Goal: Task Accomplishment & Management: Manage account settings

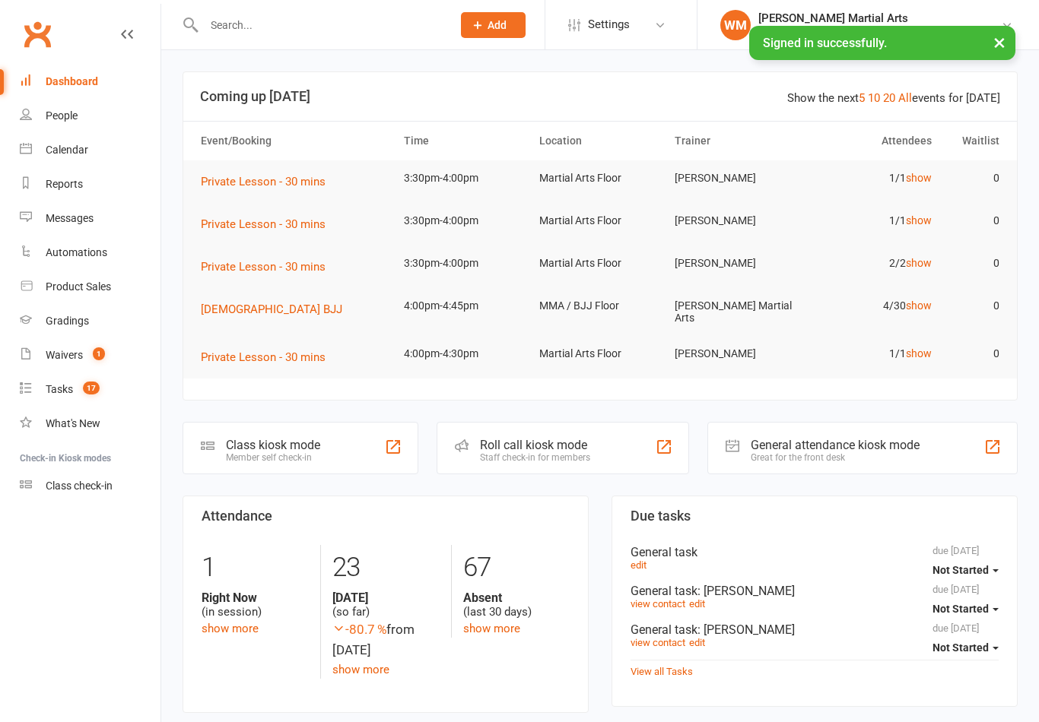
click at [62, 154] on div "Calendar" at bounding box center [67, 150] width 43 height 12
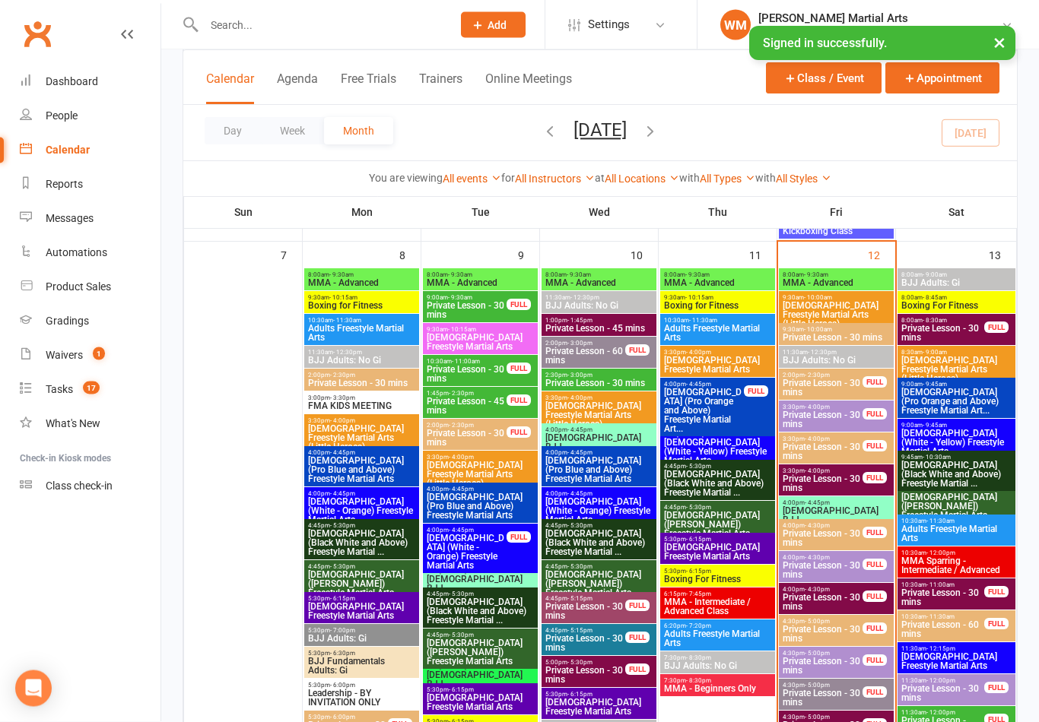
scroll to position [931, 0]
click at [547, 182] on link "All Instructors" at bounding box center [555, 179] width 80 height 12
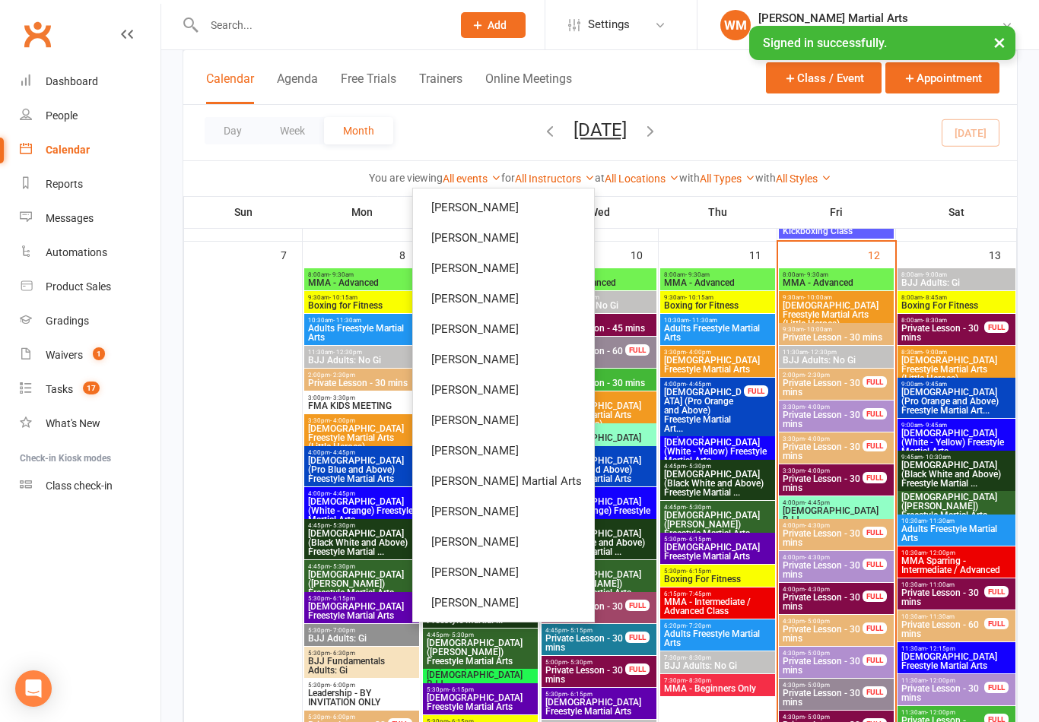
click at [531, 239] on link "[PERSON_NAME]" at bounding box center [503, 238] width 181 height 30
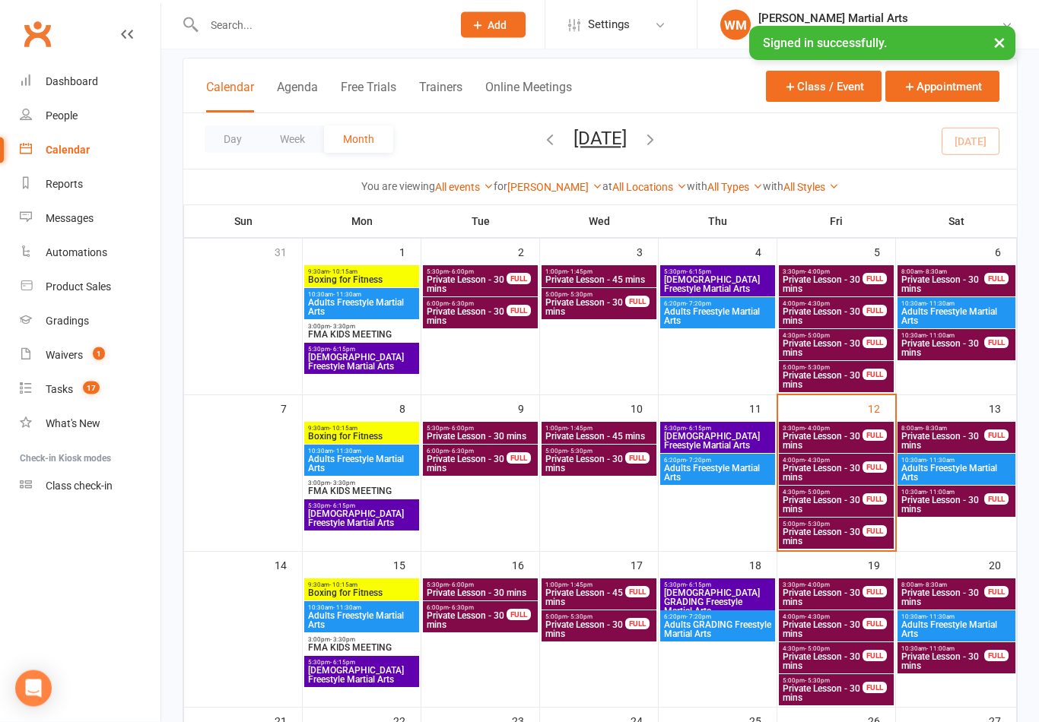
scroll to position [84, 0]
click at [846, 427] on span "3:30pm - 4:00pm" at bounding box center [822, 428] width 81 height 7
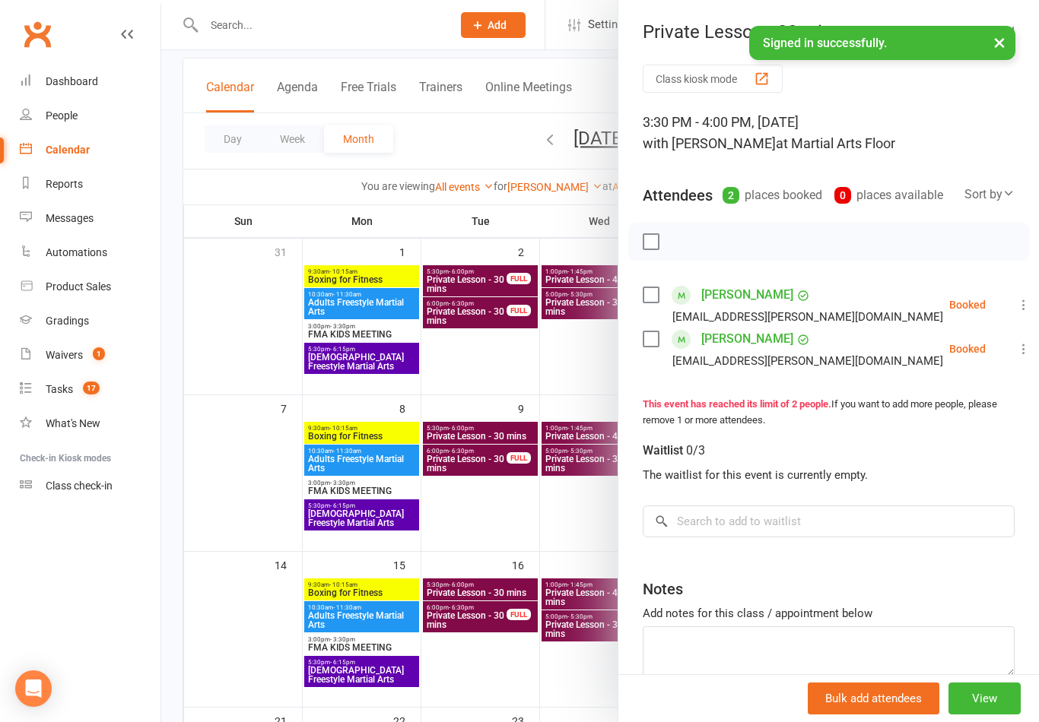
click at [498, 541] on div at bounding box center [599, 361] width 877 height 722
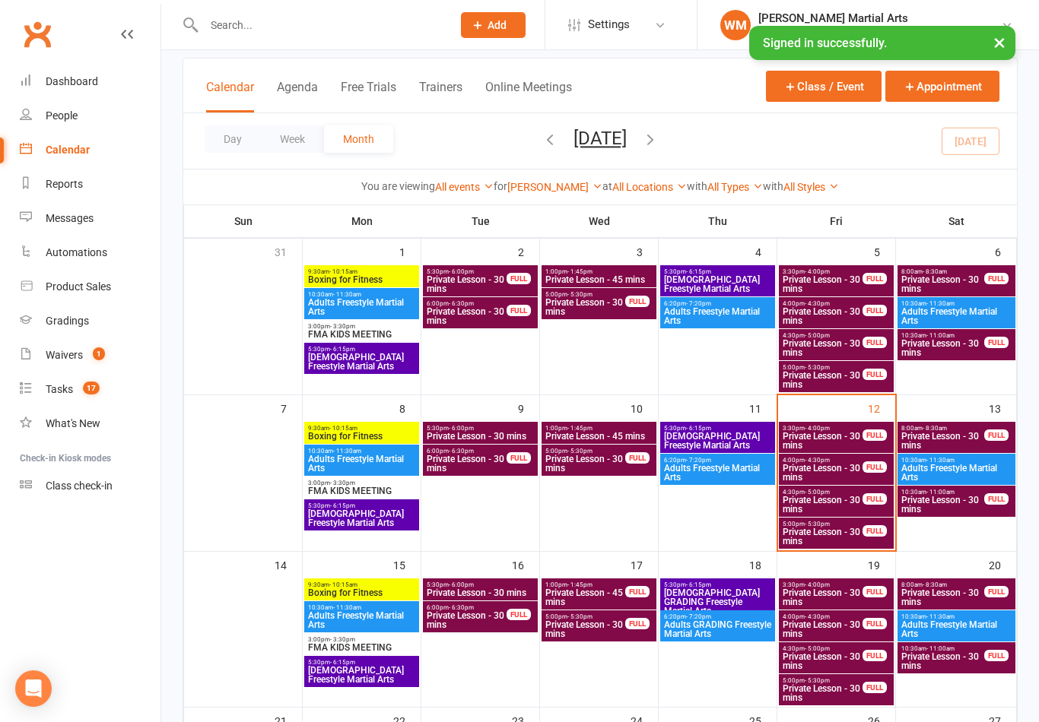
click at [841, 472] on span "Private Lesson - 30 mins" at bounding box center [822, 473] width 81 height 18
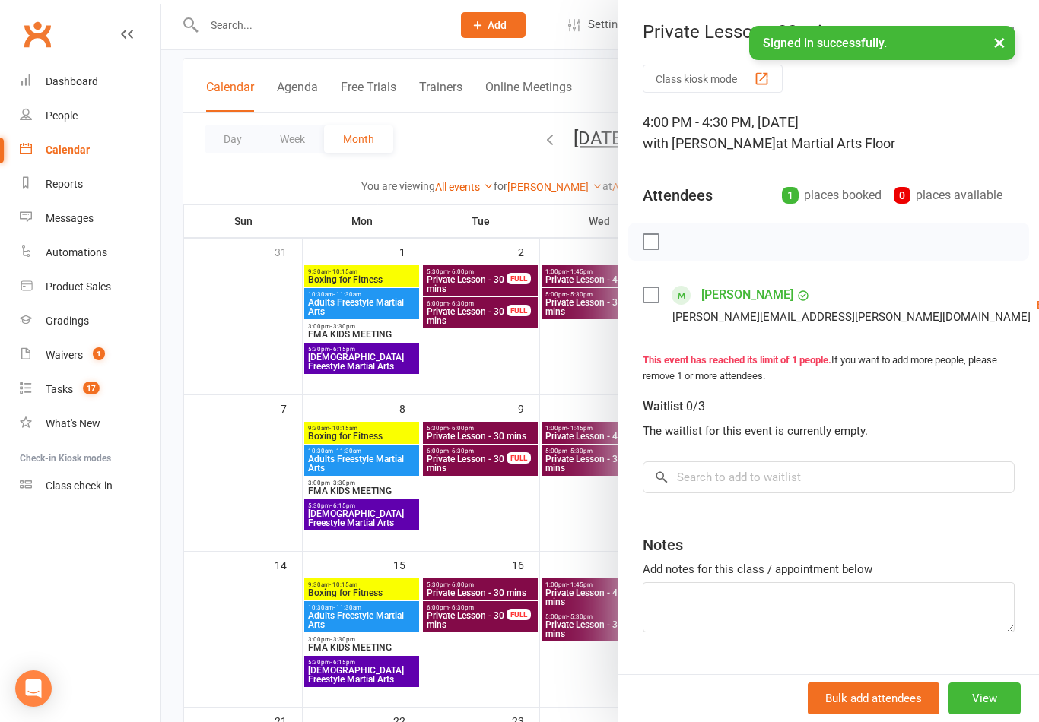
click at [529, 532] on div at bounding box center [599, 361] width 877 height 722
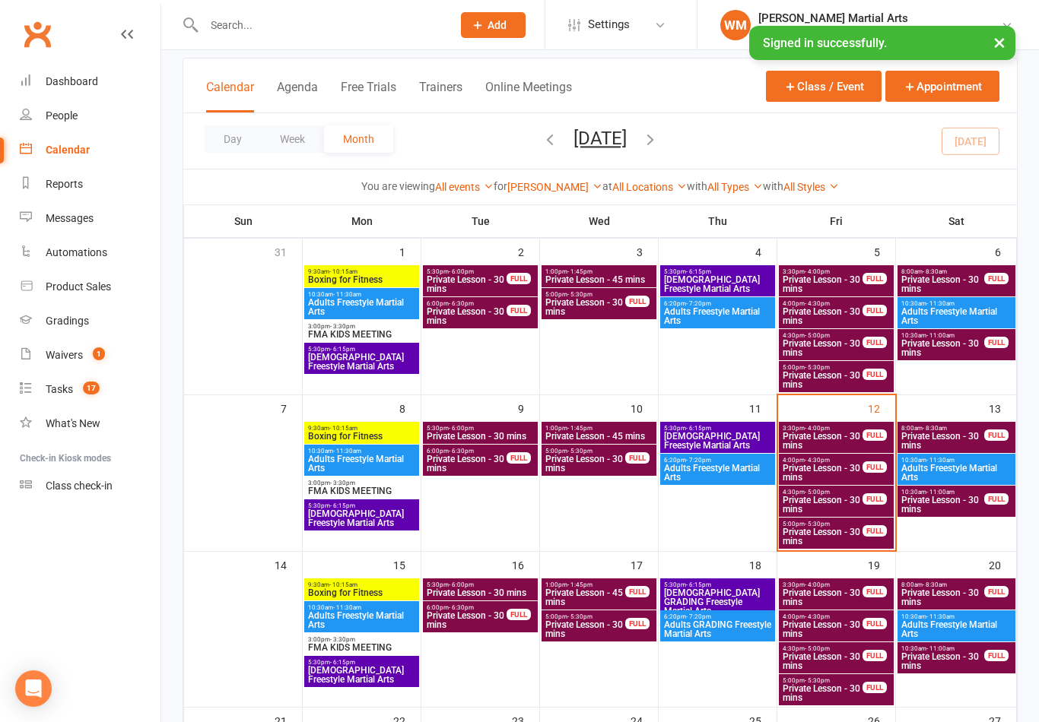
click at [829, 512] on span "Private Lesson - 30 mins" at bounding box center [822, 505] width 81 height 18
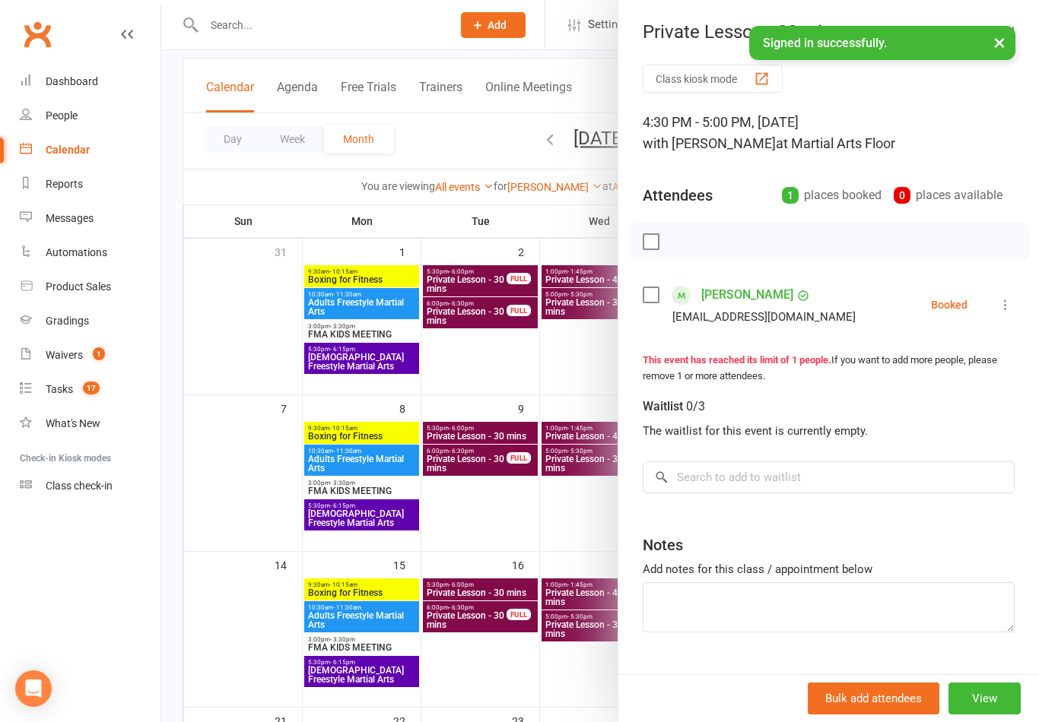
click at [536, 541] on div at bounding box center [599, 361] width 877 height 722
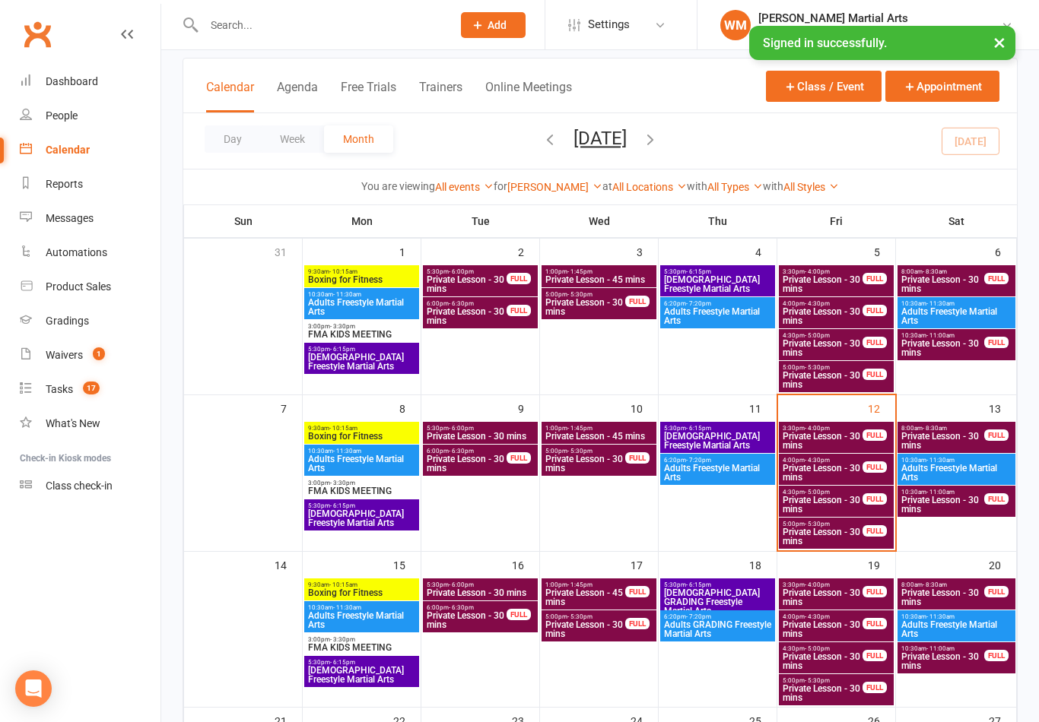
click at [858, 530] on span "Private Lesson - 30 mins" at bounding box center [822, 537] width 81 height 18
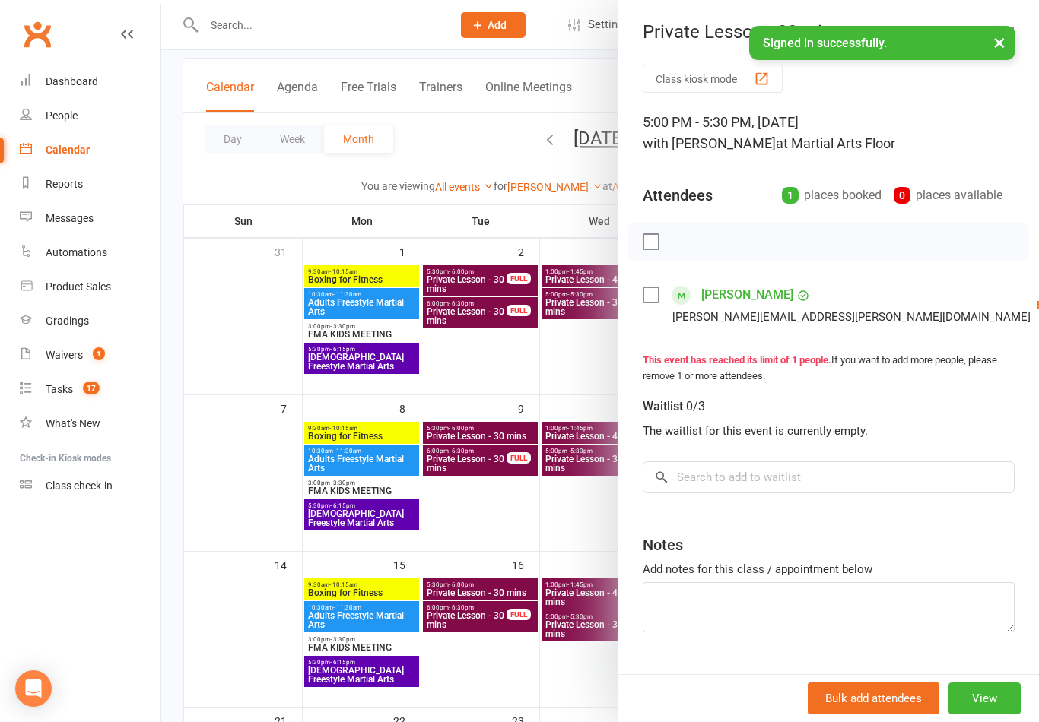
click at [498, 542] on div at bounding box center [599, 361] width 877 height 722
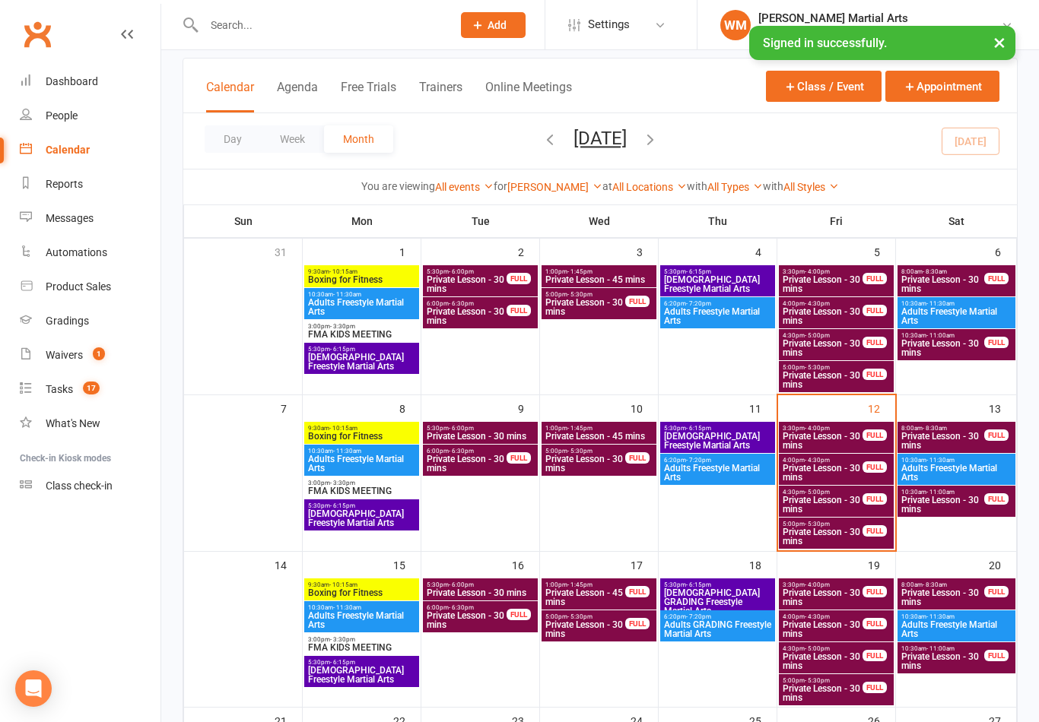
click at [547, 182] on link "[PERSON_NAME]" at bounding box center [554, 187] width 95 height 12
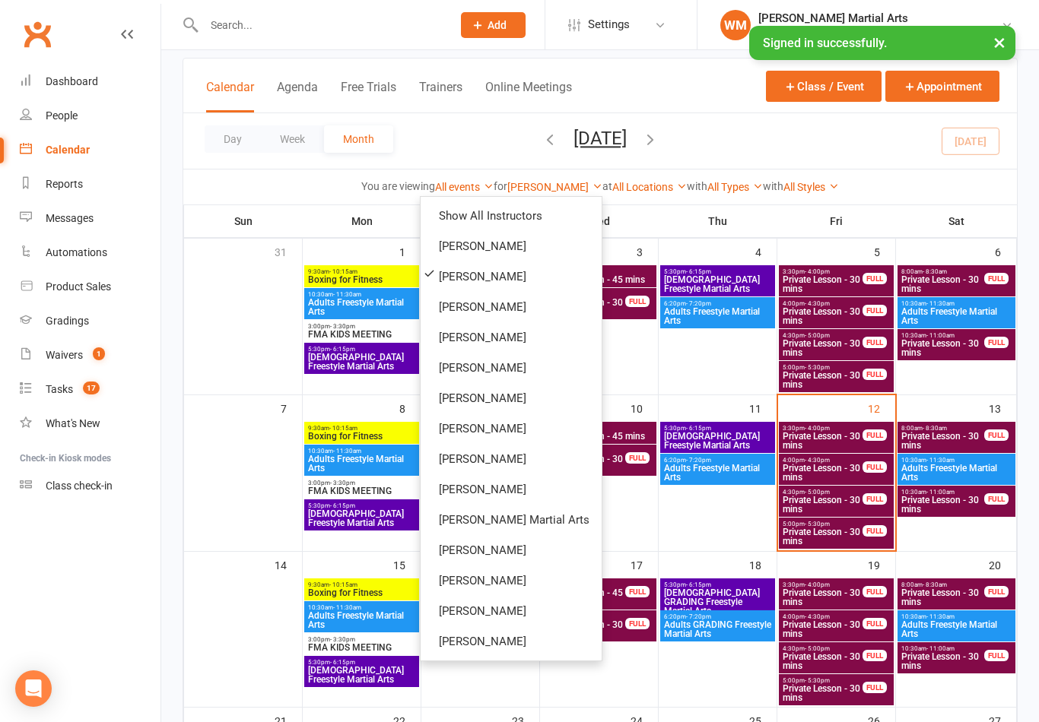
click at [523, 216] on link "Show All Instructors" at bounding box center [510, 216] width 181 height 30
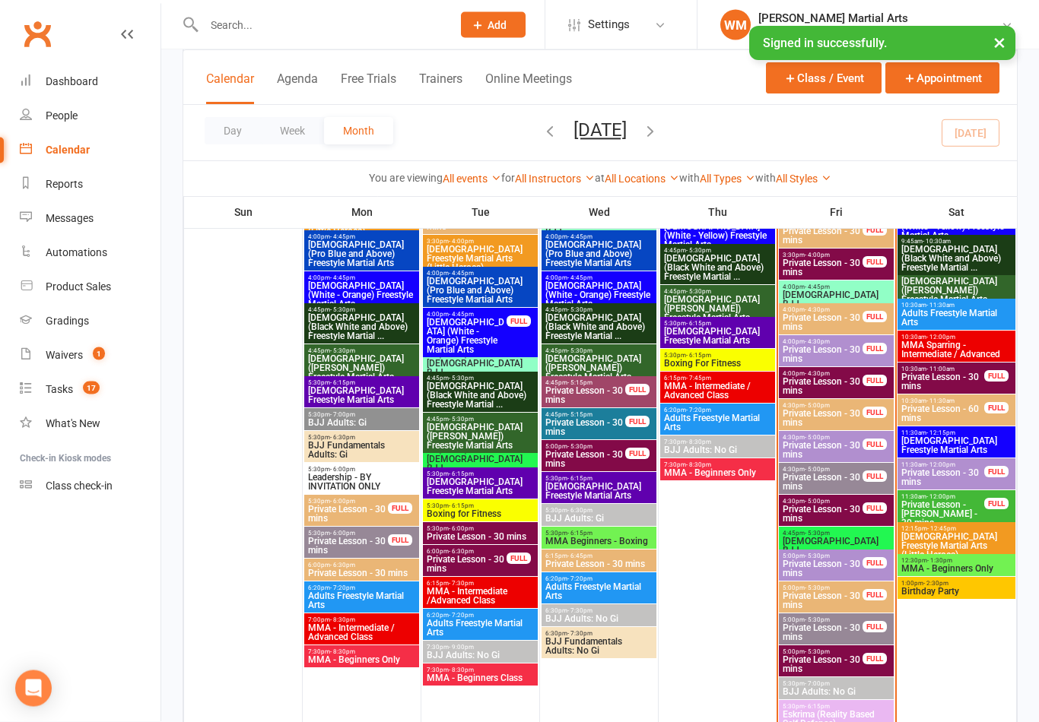
scroll to position [1147, 0]
click at [615, 512] on span "5:30pm - 6:30pm" at bounding box center [598, 510] width 109 height 7
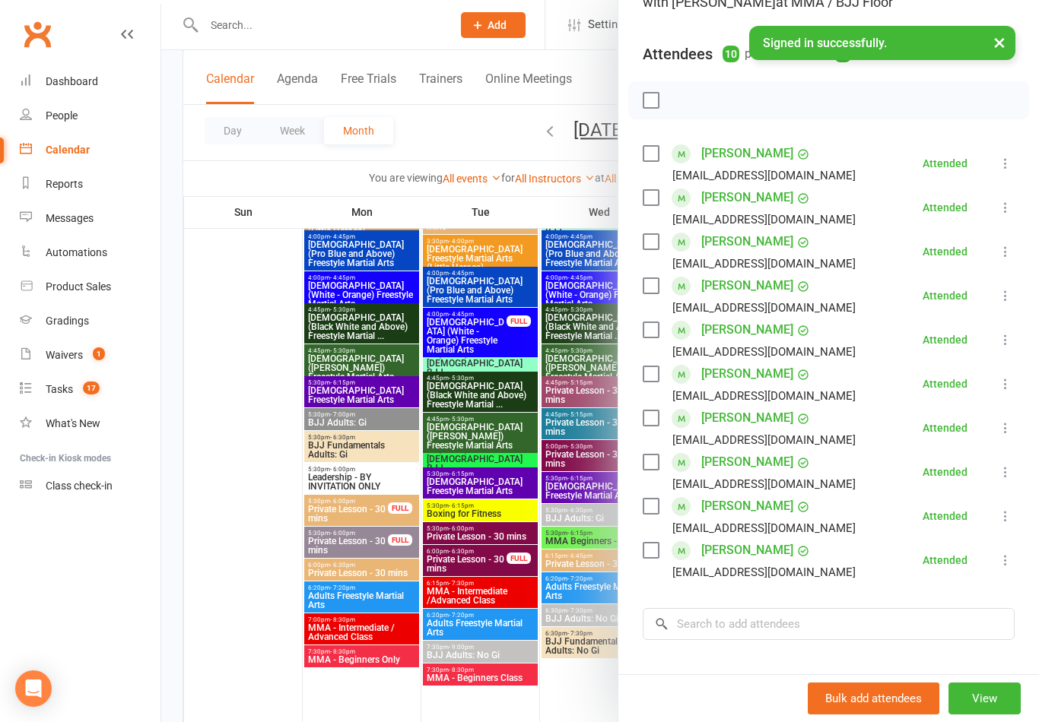
scroll to position [164, 0]
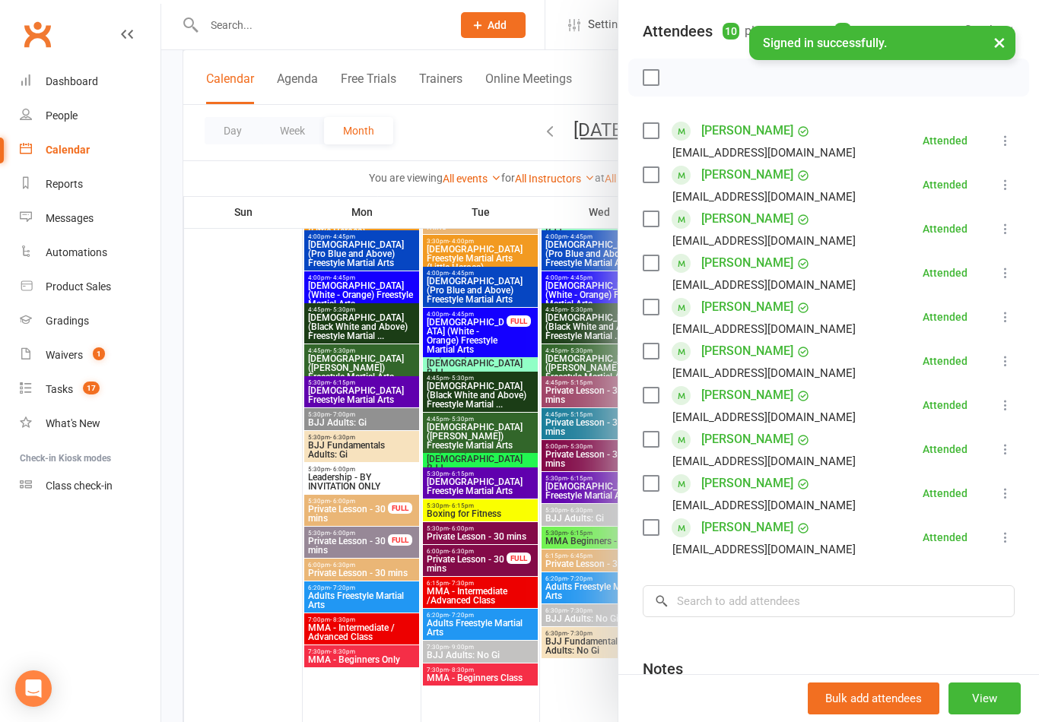
click at [531, 610] on div at bounding box center [599, 361] width 877 height 722
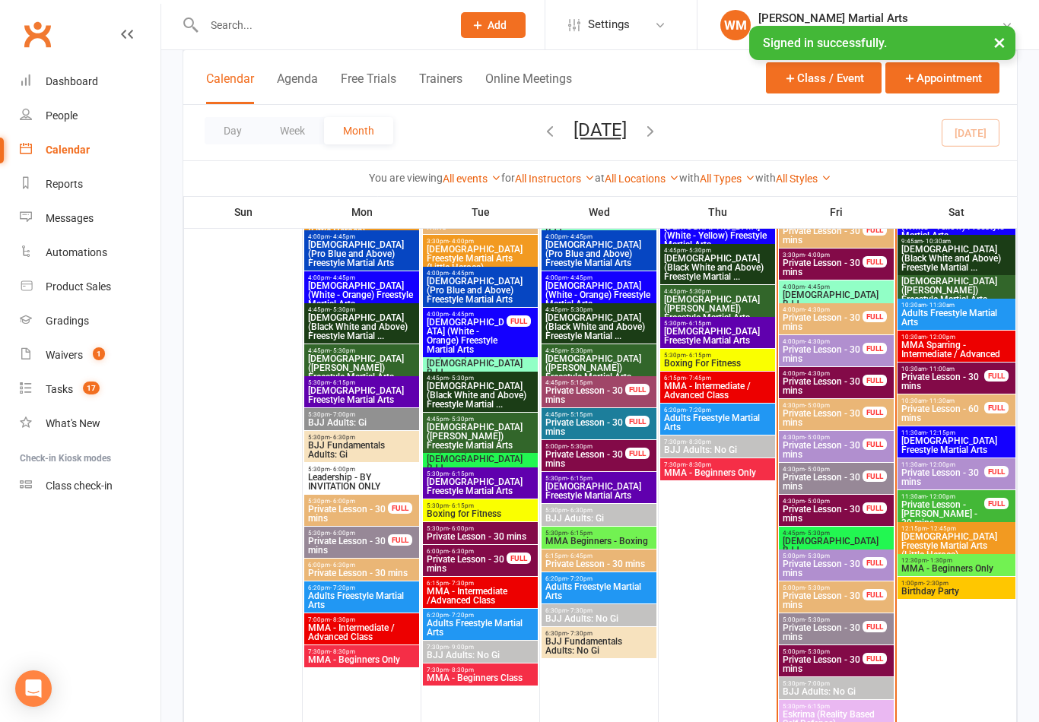
click at [623, 619] on span "BJJ Adults: No Gi" at bounding box center [598, 618] width 109 height 9
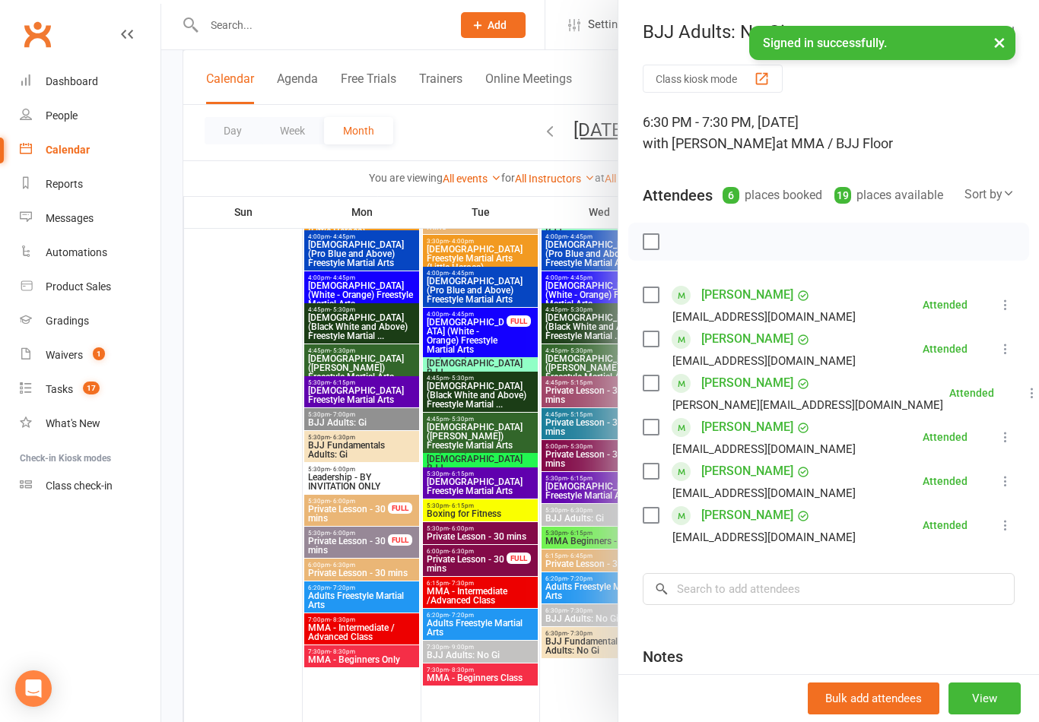
click at [547, 681] on div at bounding box center [599, 361] width 877 height 722
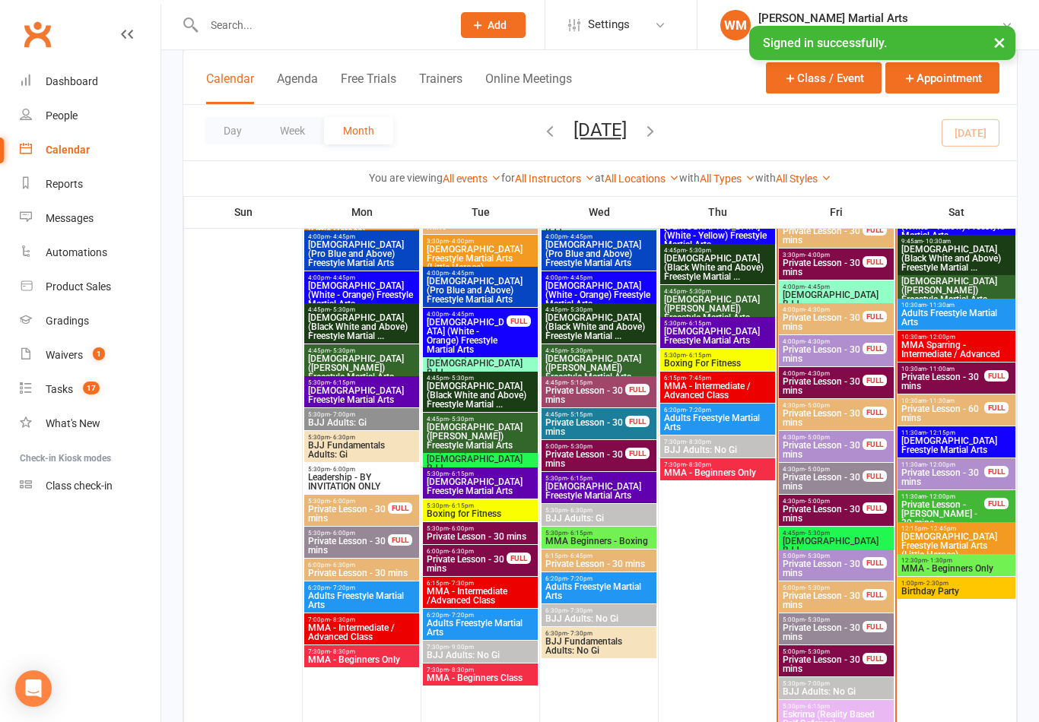
click at [572, 641] on span "BJJ Fundamentals Adults: No Gi" at bounding box center [598, 646] width 109 height 18
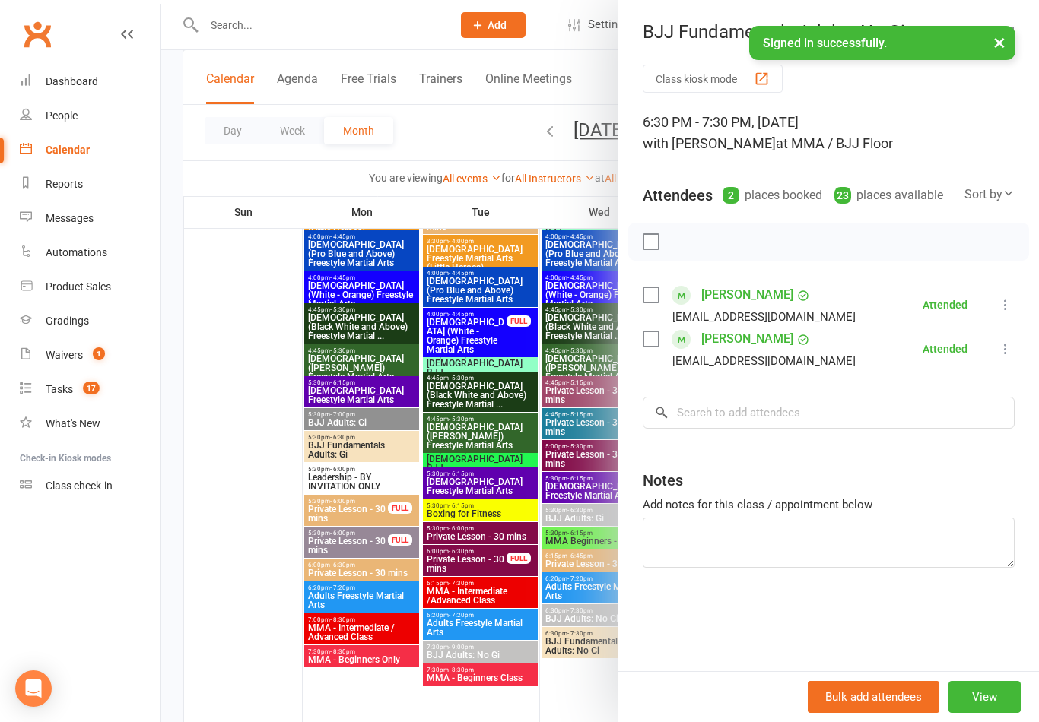
click at [545, 623] on div at bounding box center [599, 361] width 877 height 722
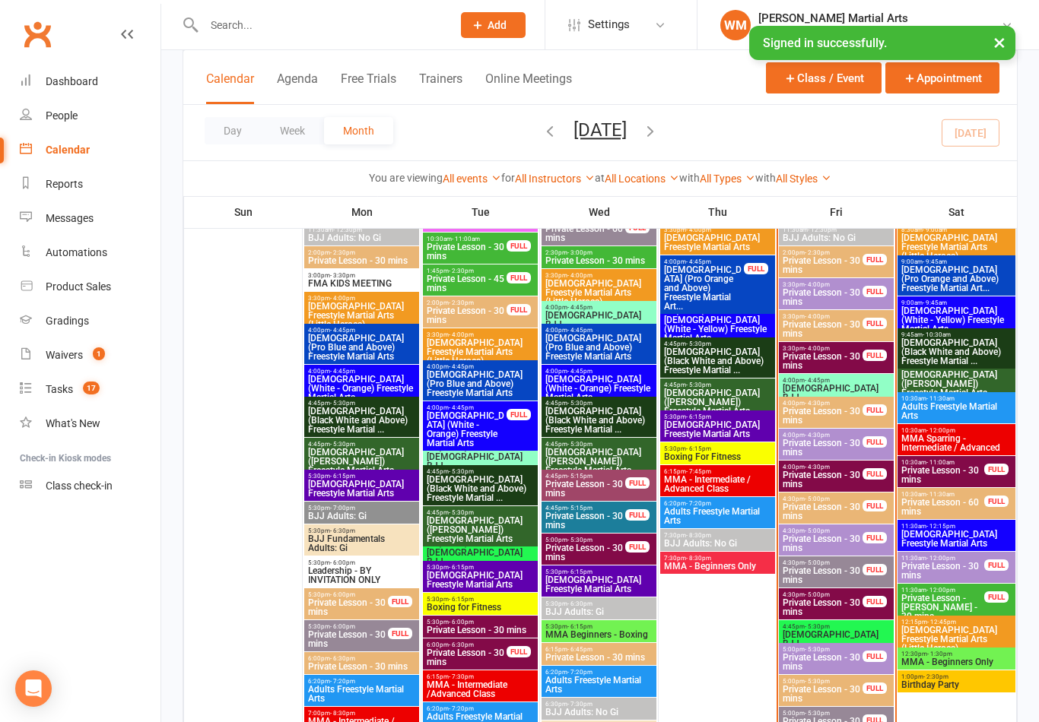
scroll to position [1053, 0]
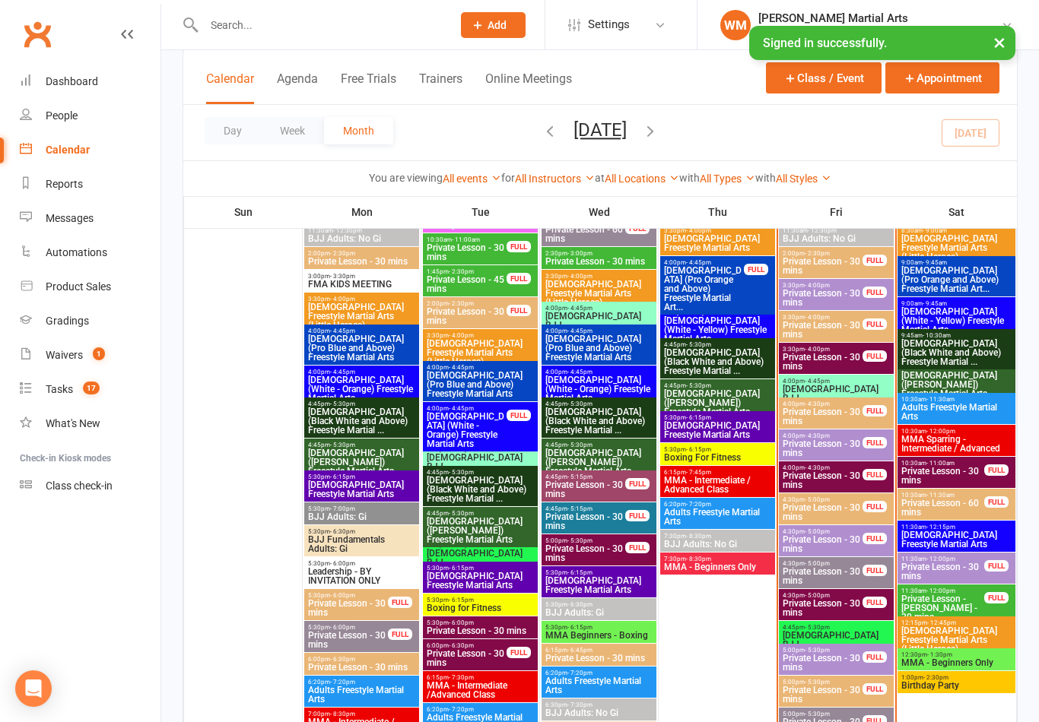
click at [237, 14] on input "text" at bounding box center [320, 24] width 242 height 21
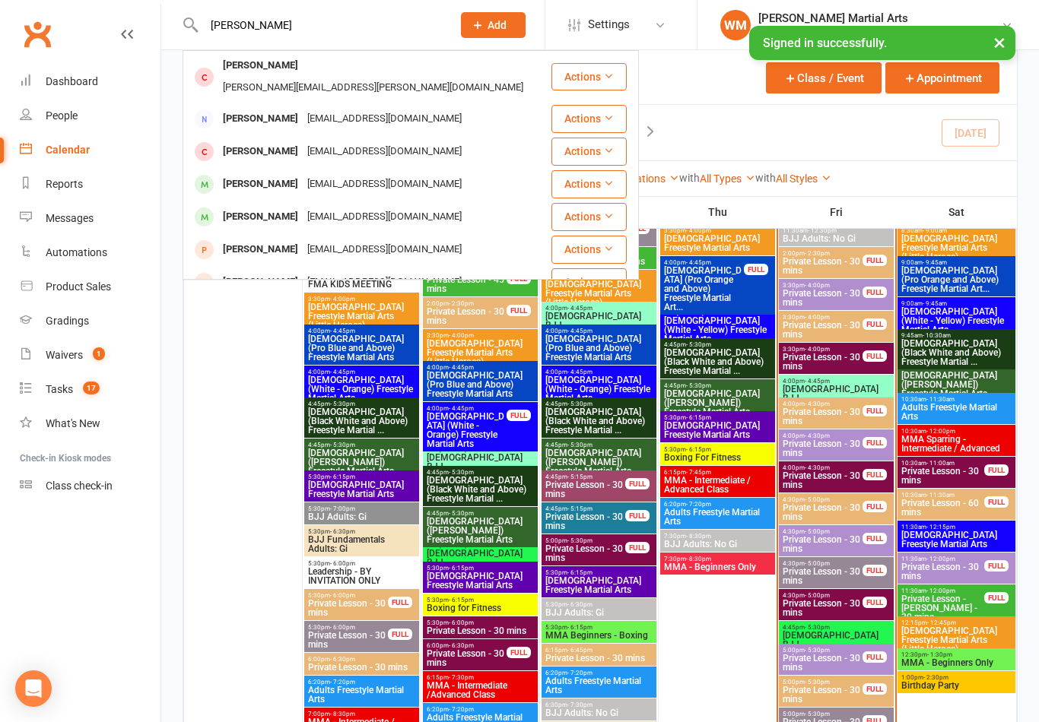
type input "[PERSON_NAME]"
click at [258, 141] on div "[PERSON_NAME]" at bounding box center [260, 152] width 84 height 22
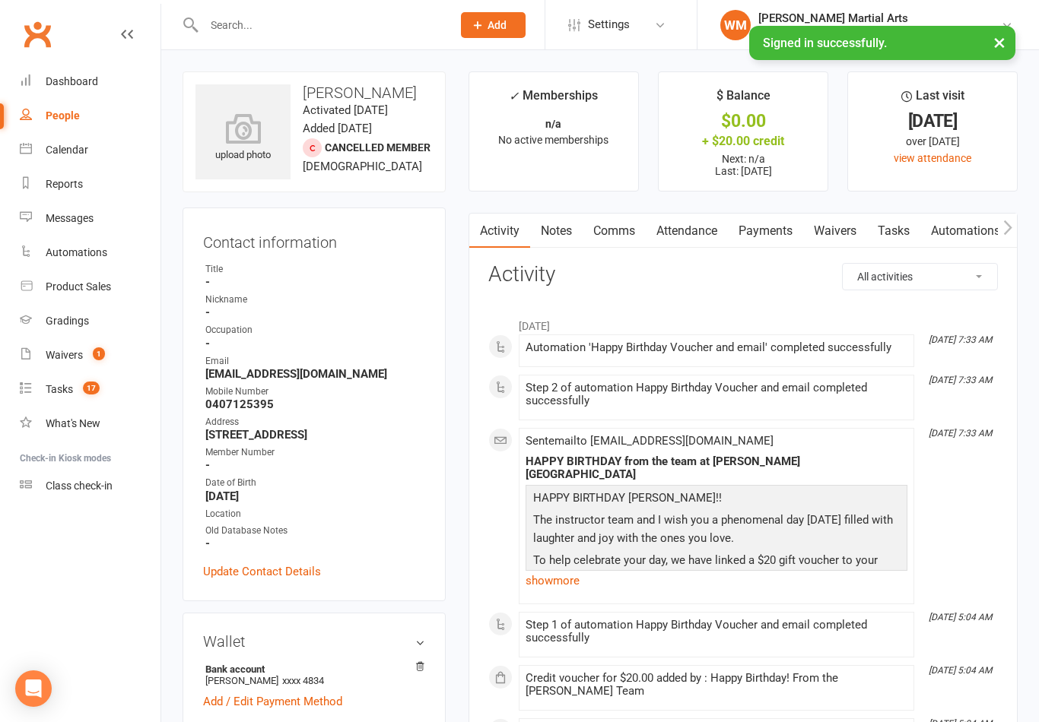
click at [290, 21] on input "text" at bounding box center [320, 24] width 242 height 21
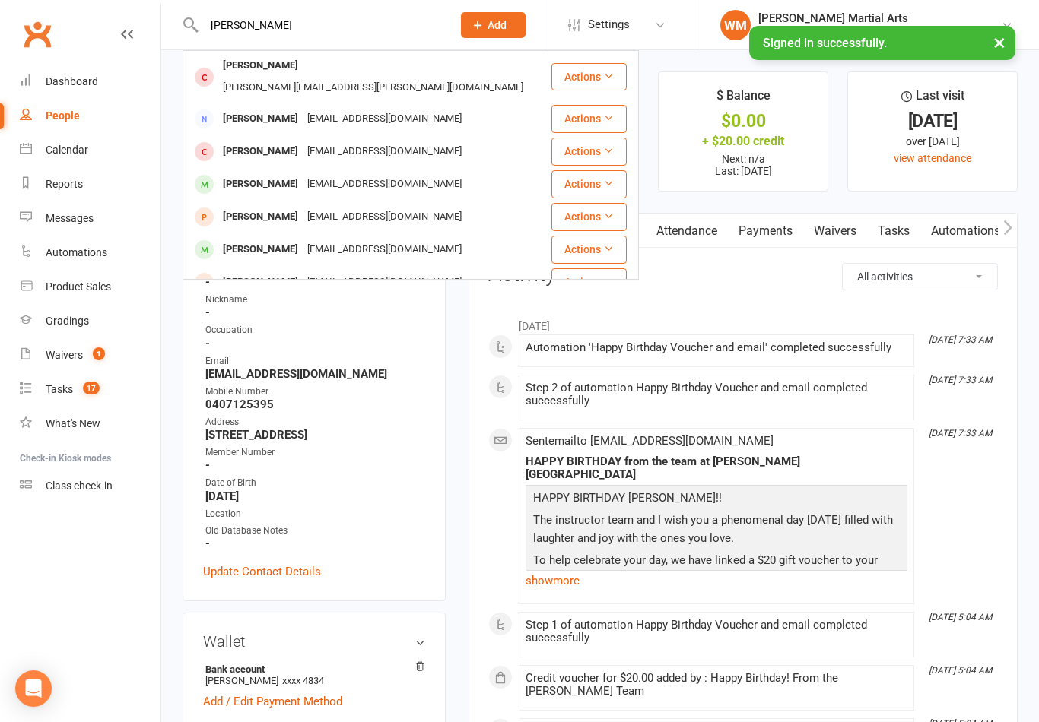
type input "[PERSON_NAME]"
click at [275, 173] on div "[PERSON_NAME]" at bounding box center [260, 184] width 84 height 22
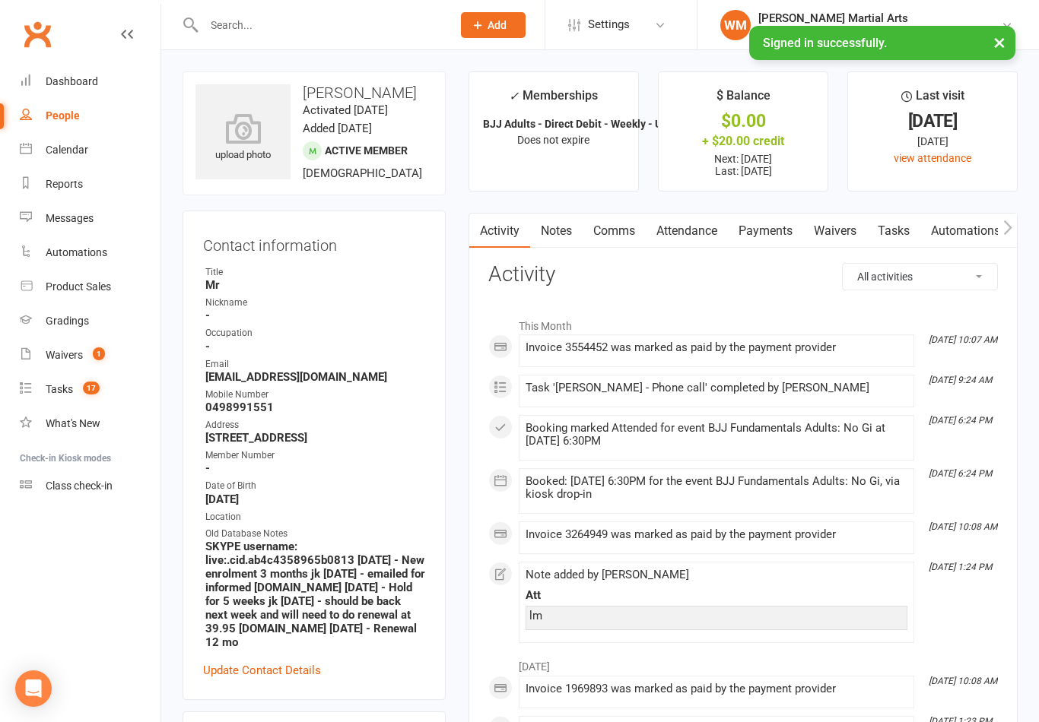
click at [697, 231] on link "Attendance" at bounding box center [686, 231] width 82 height 35
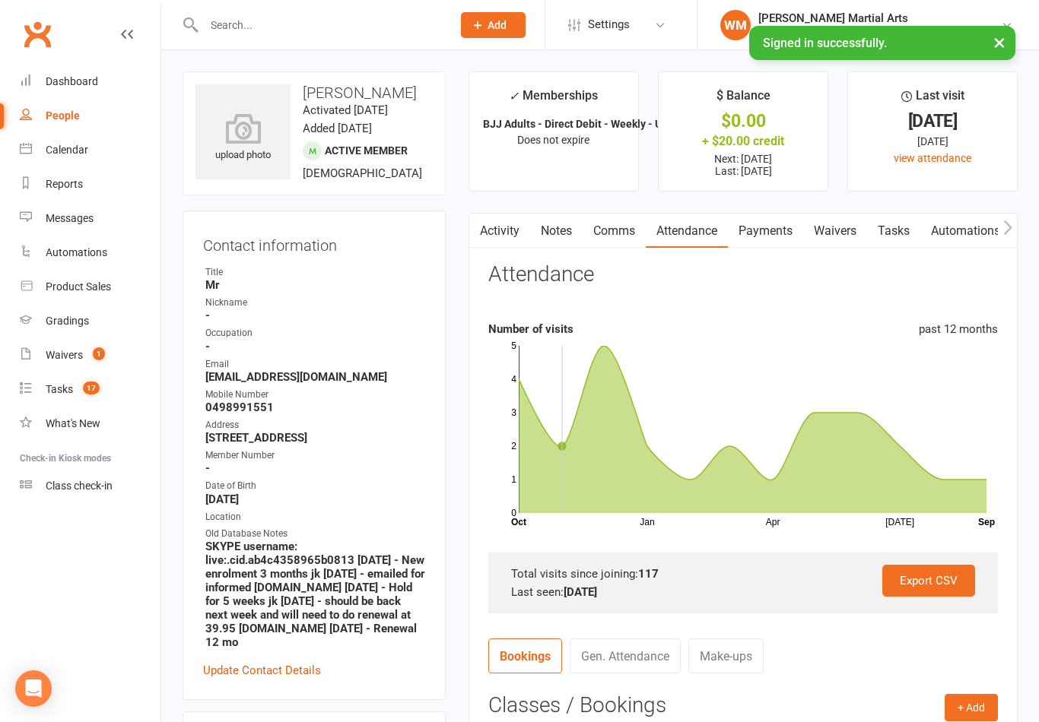
click at [71, 154] on div "Calendar" at bounding box center [67, 150] width 43 height 12
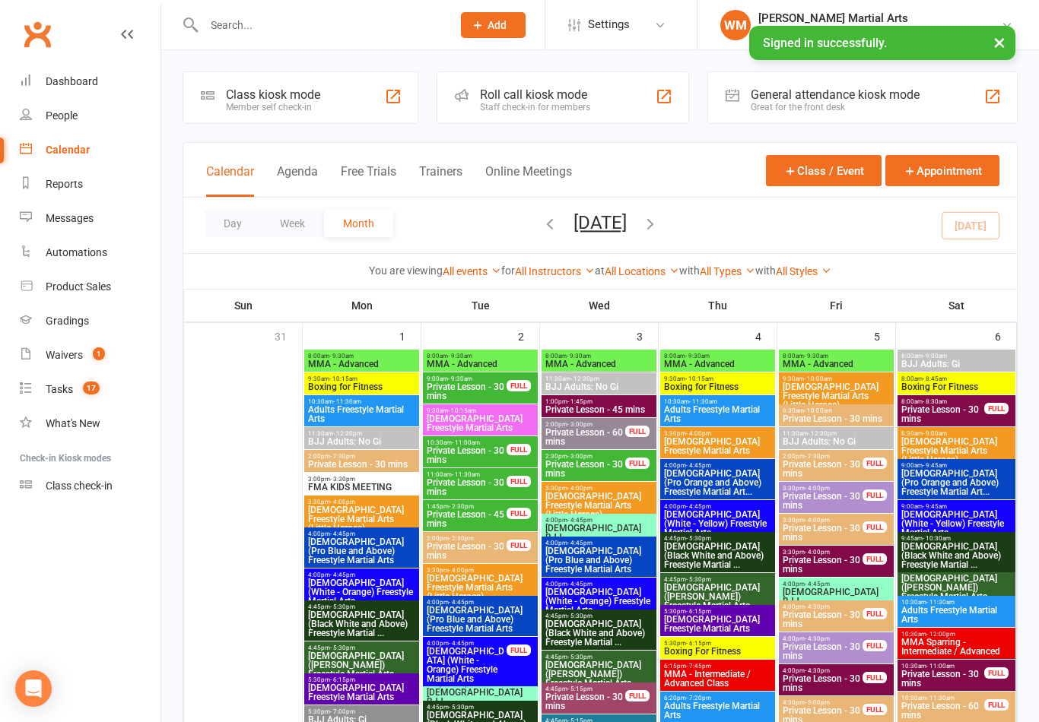
click at [100, 291] on div "Product Sales" at bounding box center [78, 287] width 65 height 12
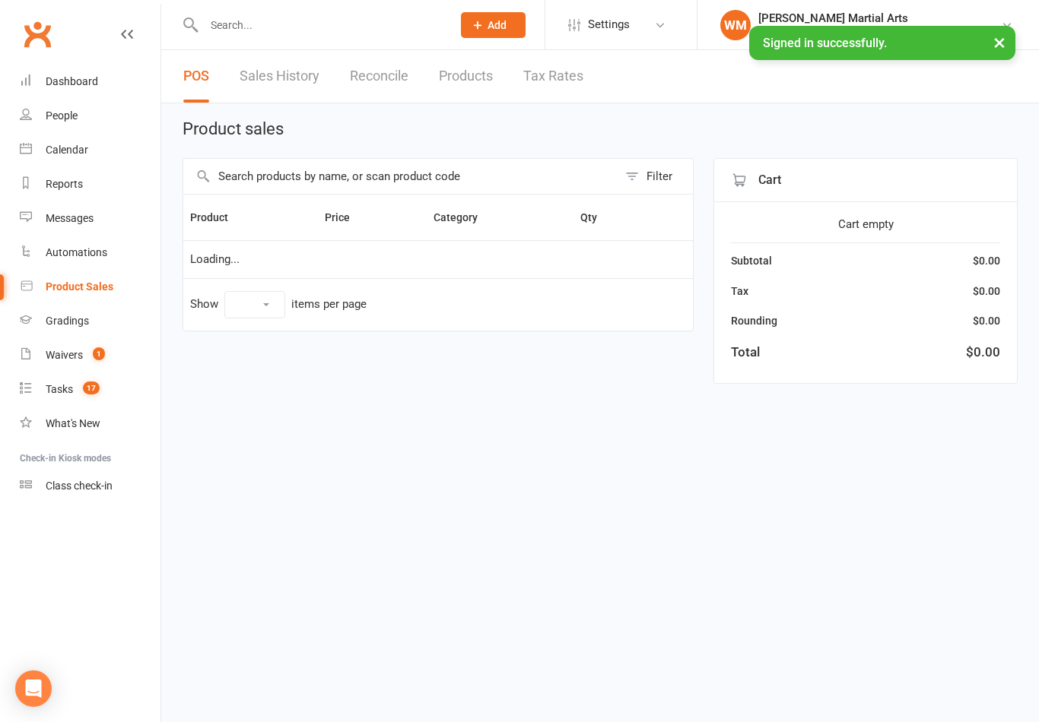
select select "100"
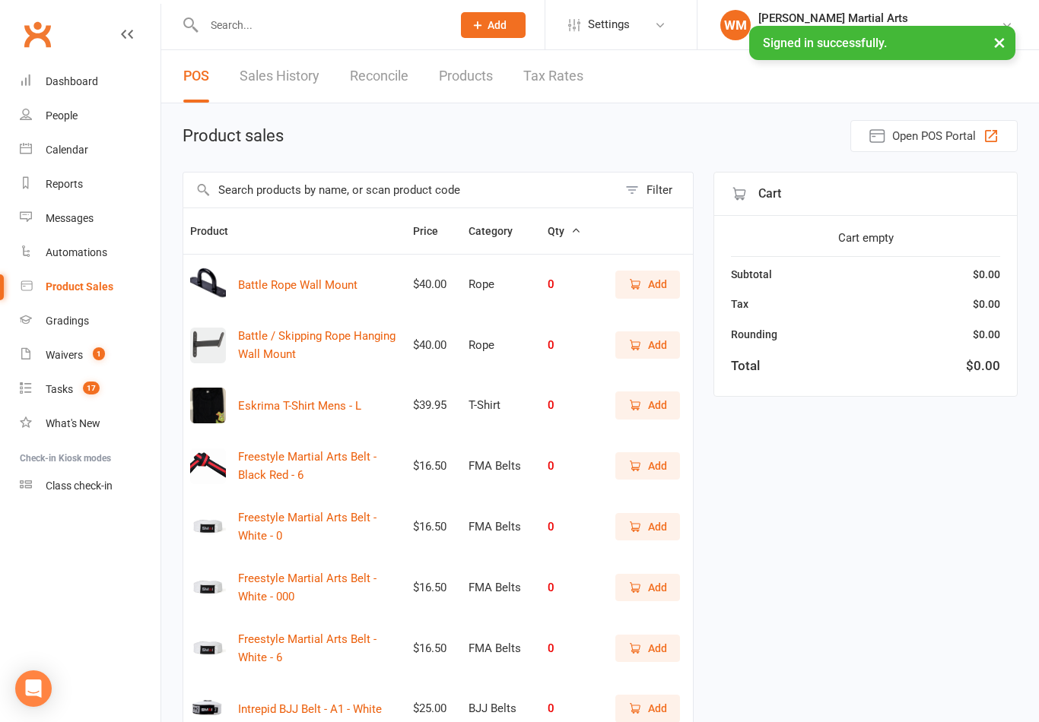
click at [403, 189] on input "text" at bounding box center [400, 190] width 434 height 35
type input "G"
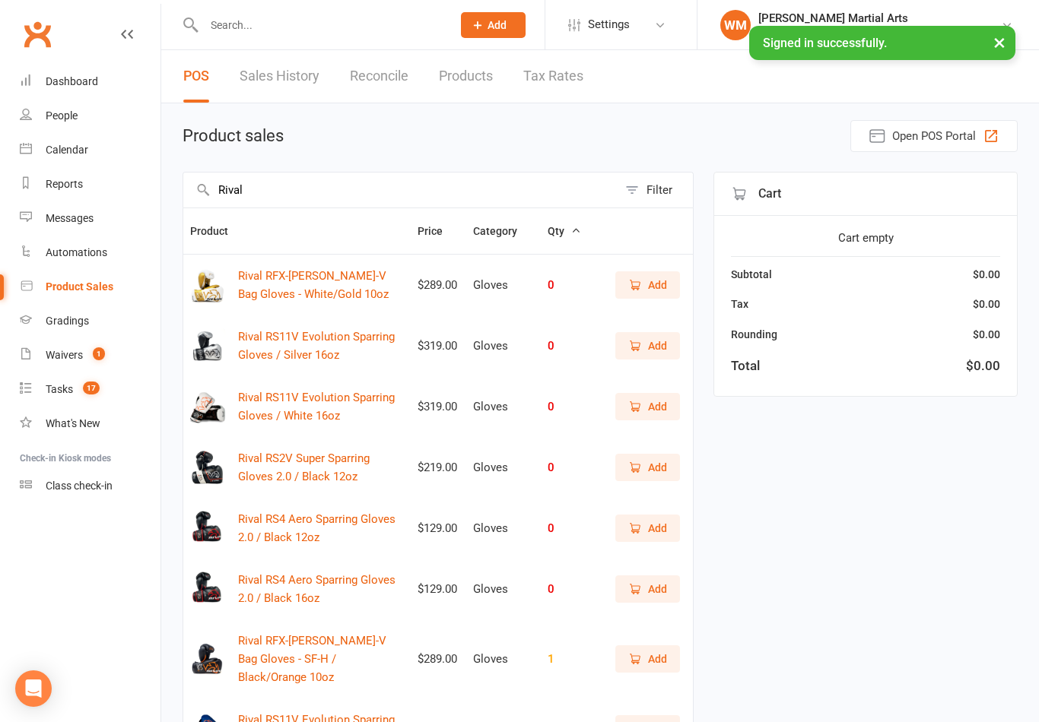
type input "Rival"
click at [59, 151] on div "Calendar" at bounding box center [67, 150] width 43 height 12
